Goal: Information Seeking & Learning: Understand process/instructions

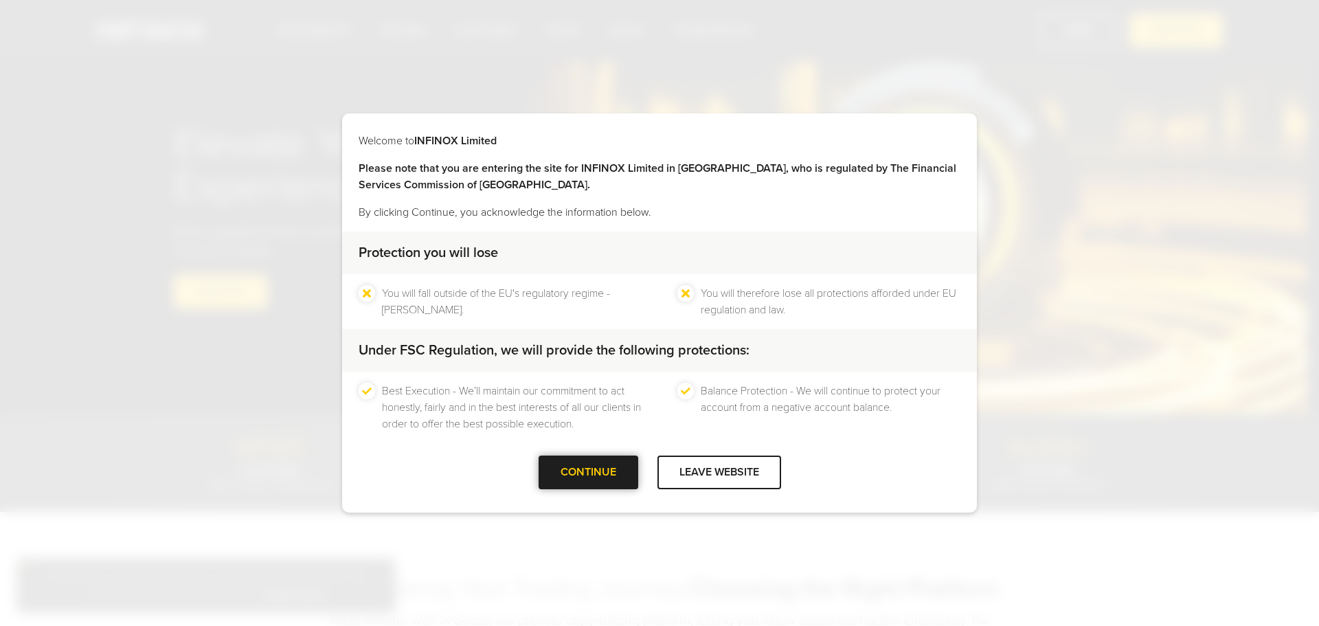
click at [609, 462] on div "CONTINUE" at bounding box center [588, 472] width 100 height 34
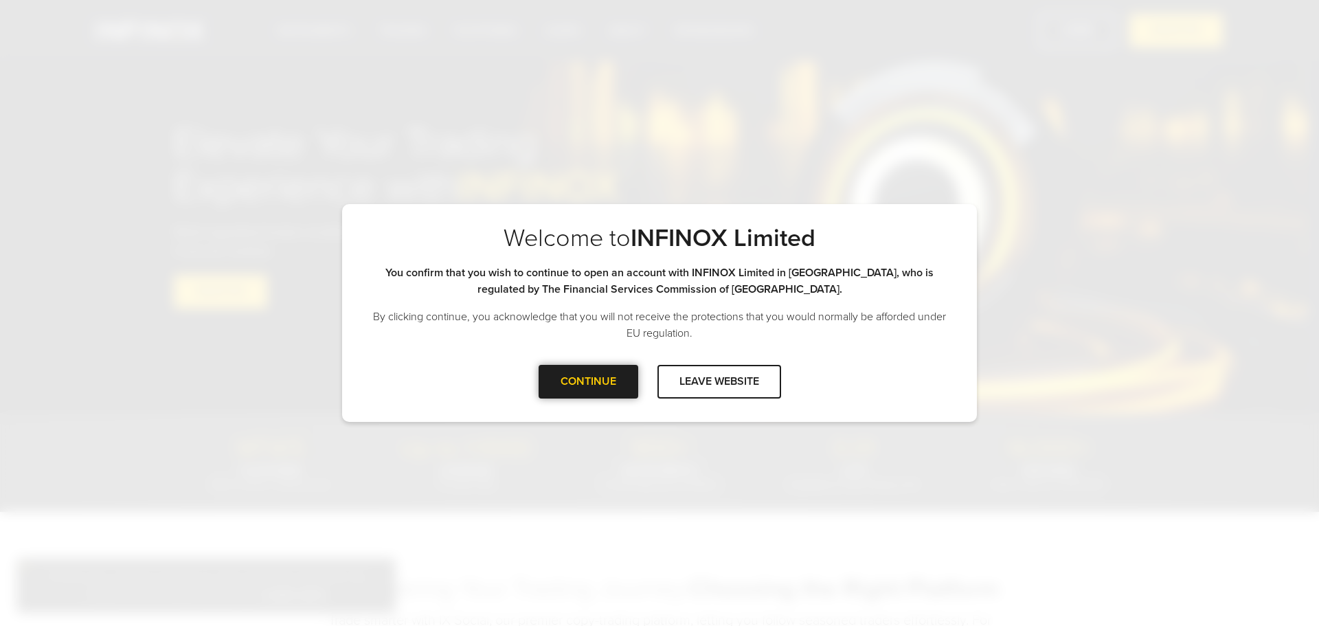
click at [604, 385] on div "CONTINUE" at bounding box center [588, 382] width 100 height 34
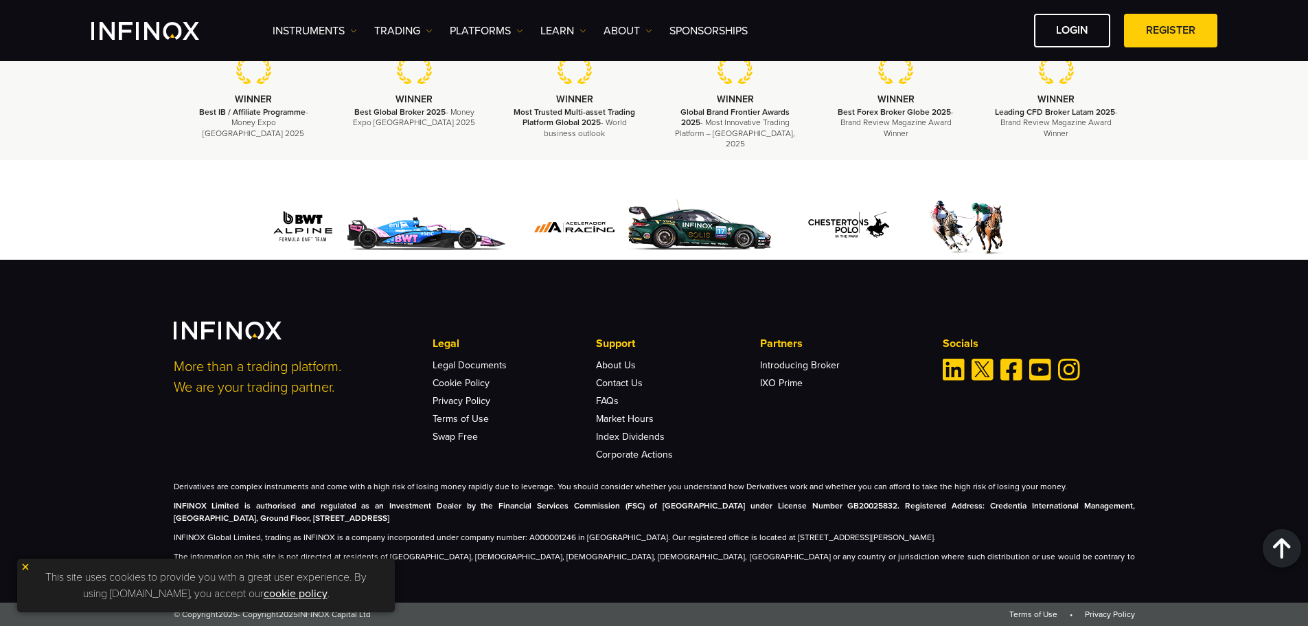
scroll to position [4179, 0]
click at [22, 566] on img at bounding box center [26, 567] width 10 height 10
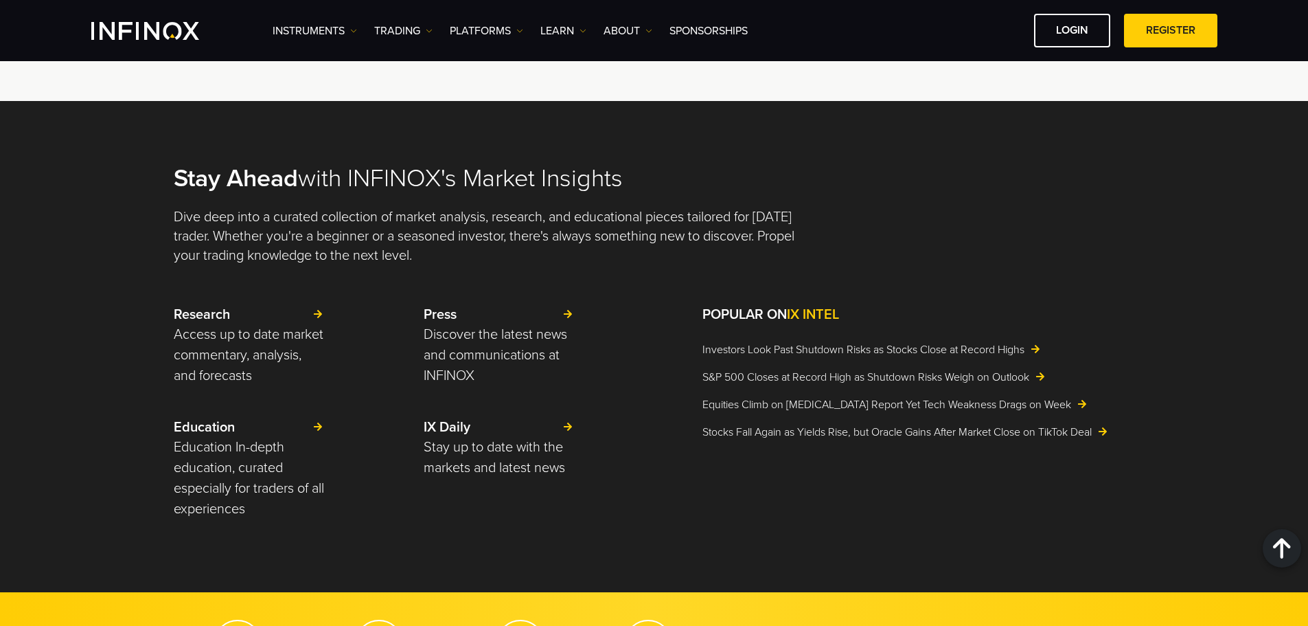
scroll to position [3011, 0]
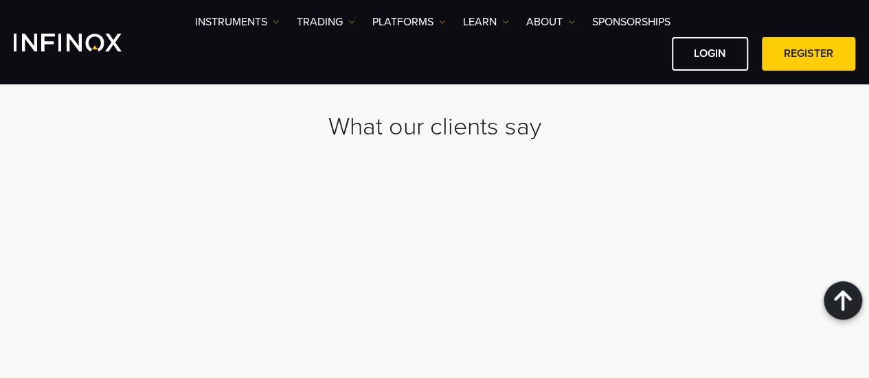
scroll to position [4642, 0]
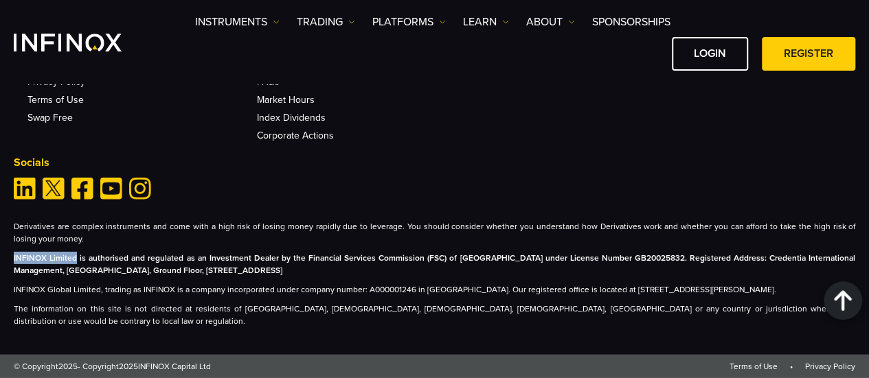
drag, startPoint x: 77, startPoint y: 257, endPoint x: 12, endPoint y: 258, distance: 64.6
click at [12, 258] on div "More than a trading platform. We are your trading partner. Legal Legal Document…" at bounding box center [434, 122] width 869 height 412
click at [745, 361] on div "Terms of Use • Privacy Policy" at bounding box center [792, 367] width 126 height 12
click at [746, 366] on link "Terms of Use" at bounding box center [753, 367] width 48 height 10
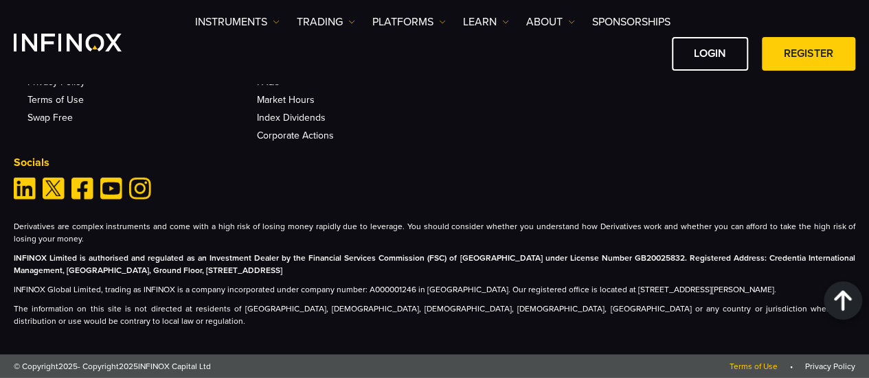
click at [754, 367] on link "Terms of Use" at bounding box center [753, 367] width 48 height 10
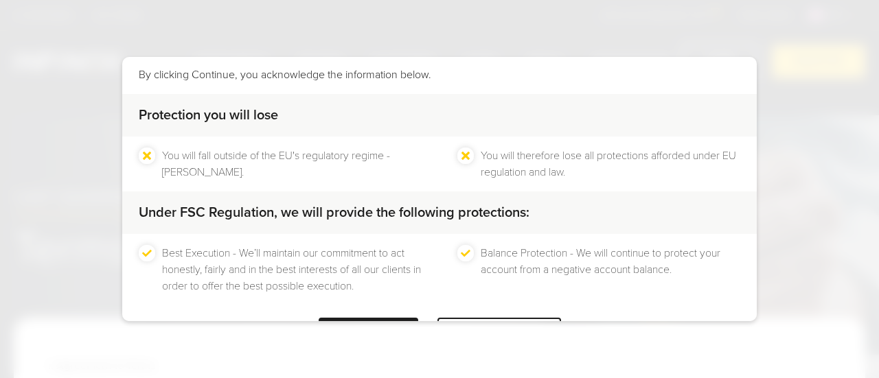
scroll to position [134, 0]
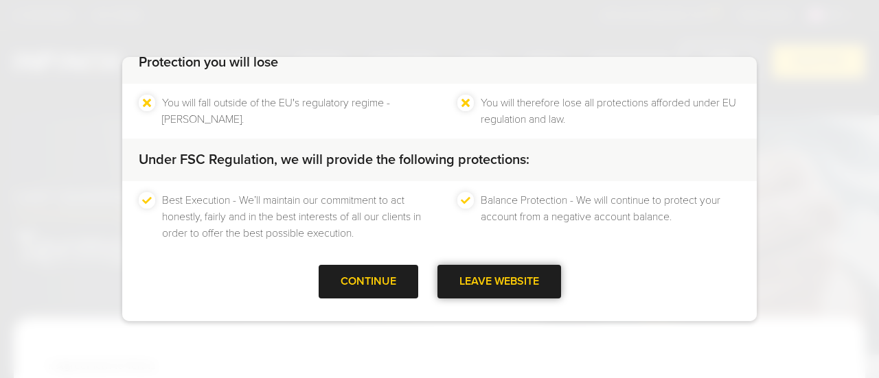
click at [491, 282] on div "LEAVE WEBSITE" at bounding box center [500, 282] width 124 height 34
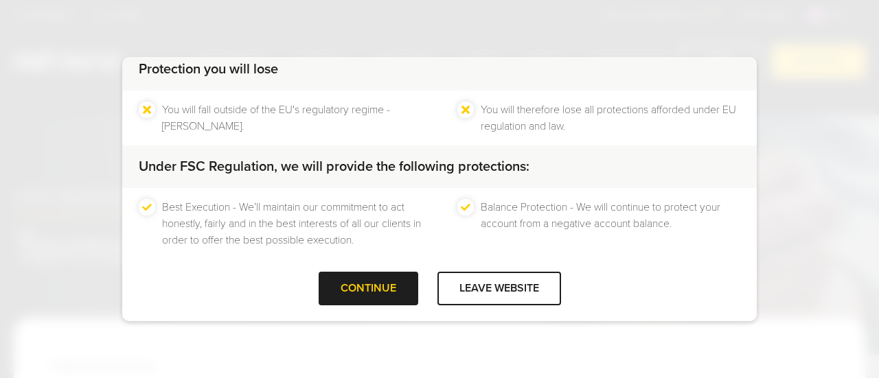
scroll to position [134, 0]
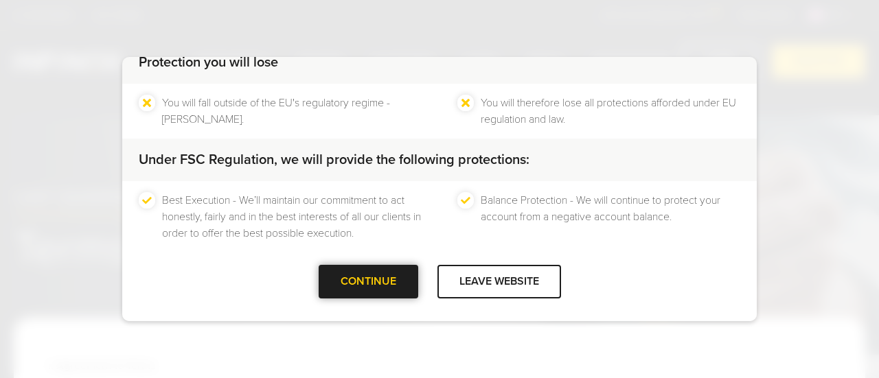
click at [369, 281] on div "CONTINUE" at bounding box center [369, 282] width 100 height 34
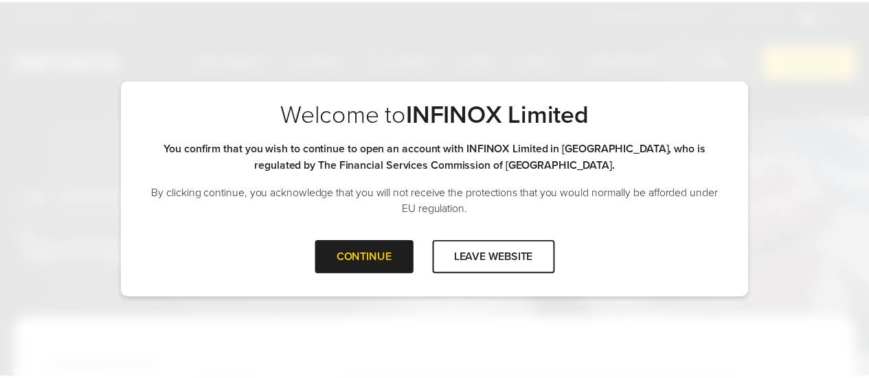
scroll to position [0, 0]
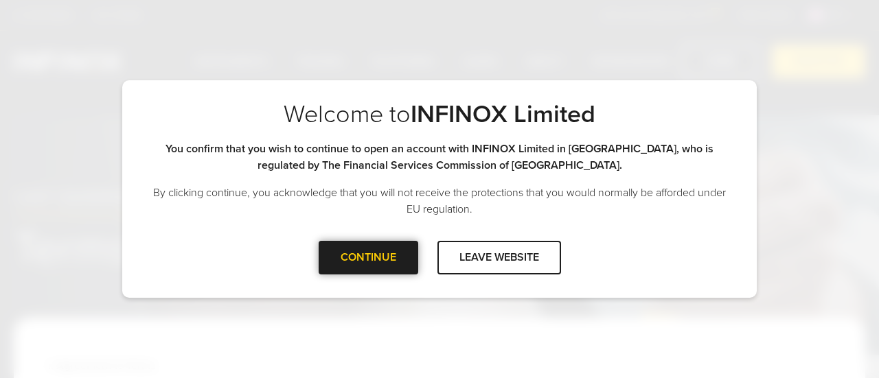
click at [374, 253] on div "CONTINUE" at bounding box center [369, 258] width 100 height 34
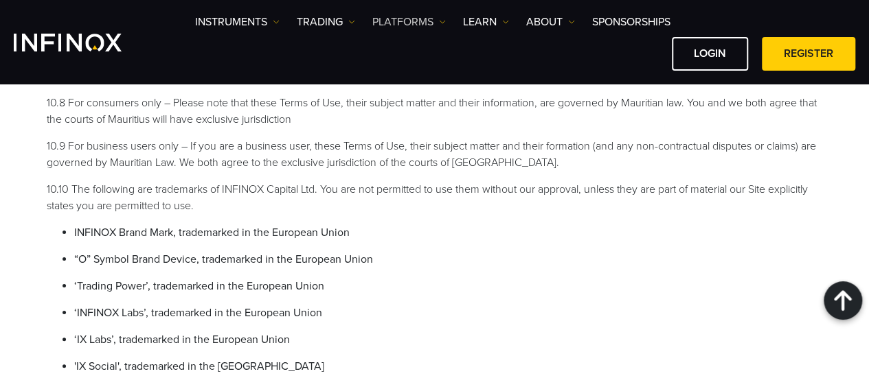
scroll to position [185, 0]
